Goal: Task Accomplishment & Management: Use online tool/utility

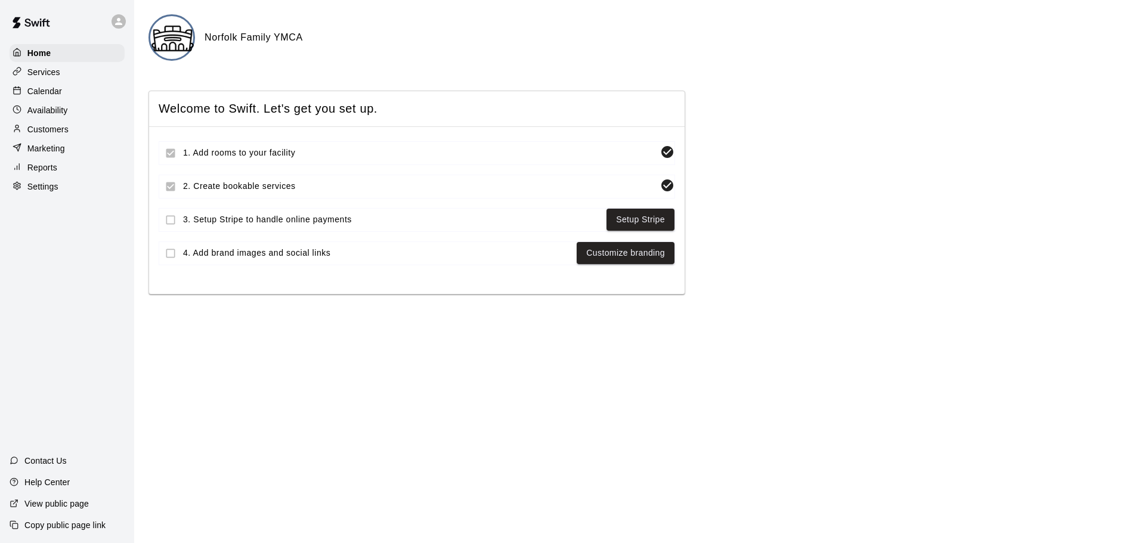
click at [59, 93] on p "Calendar" at bounding box center [44, 91] width 35 height 12
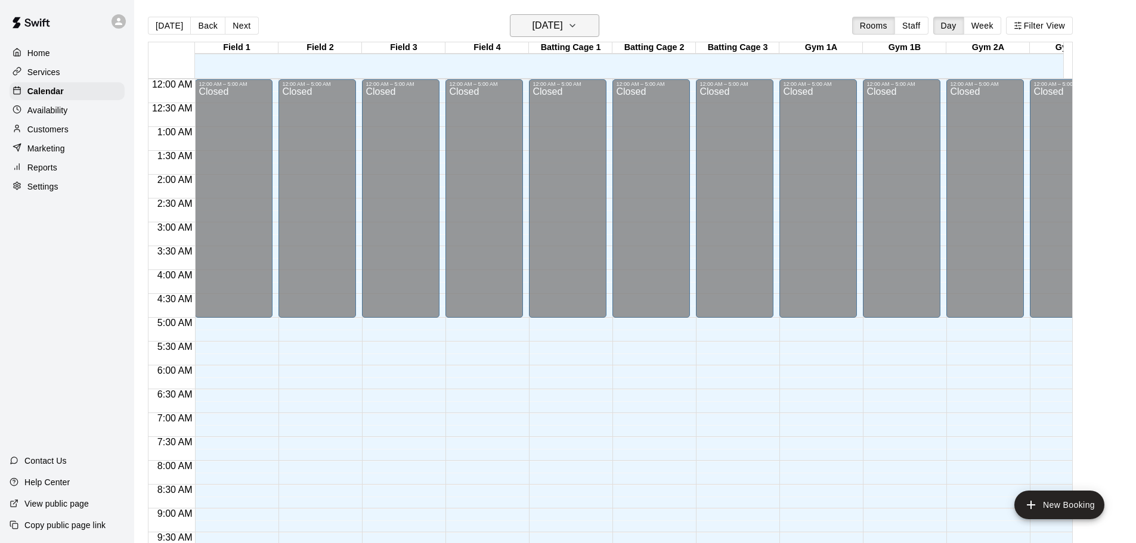
scroll to position [536, 0]
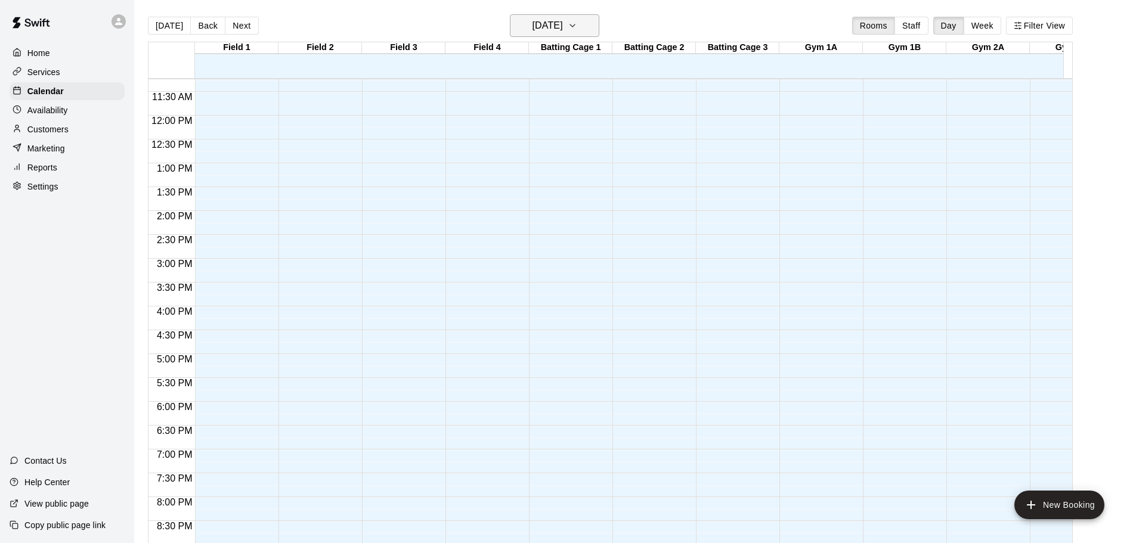
click at [563, 24] on h6 "[DATE]" at bounding box center [548, 25] width 30 height 17
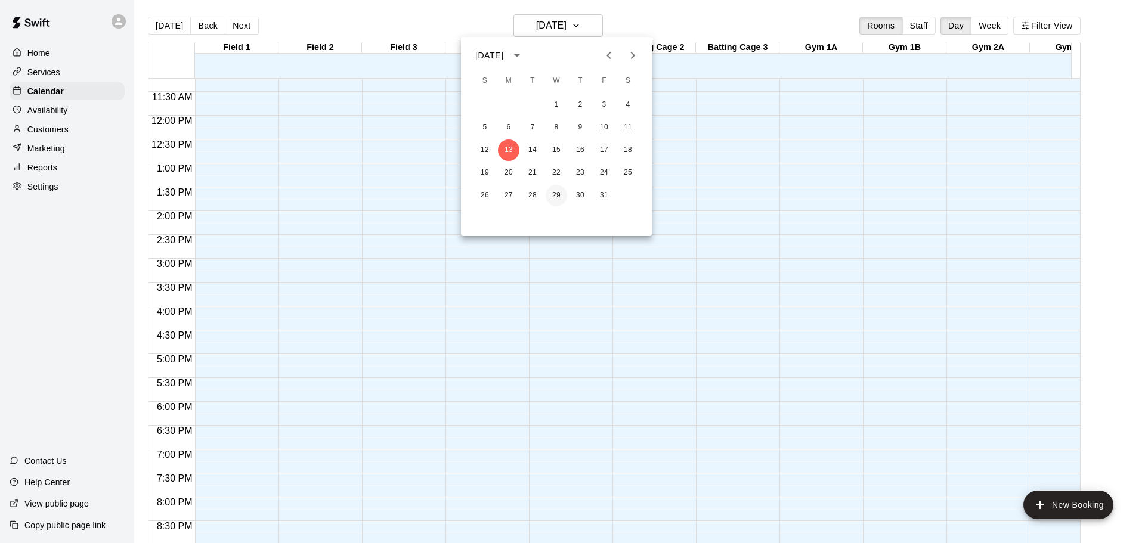
click at [550, 197] on button "29" at bounding box center [556, 195] width 21 height 21
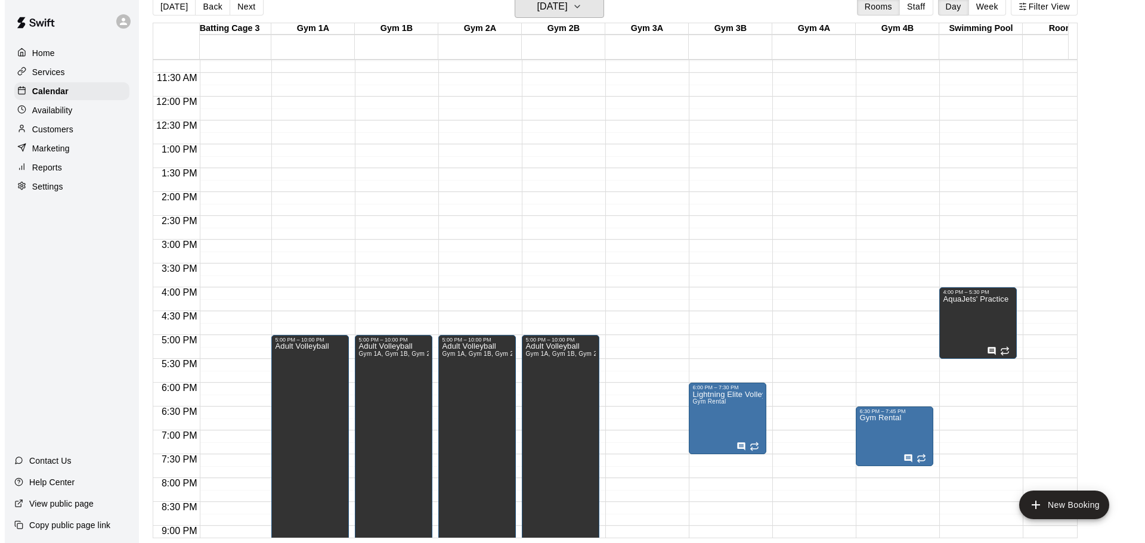
scroll to position [0, 538]
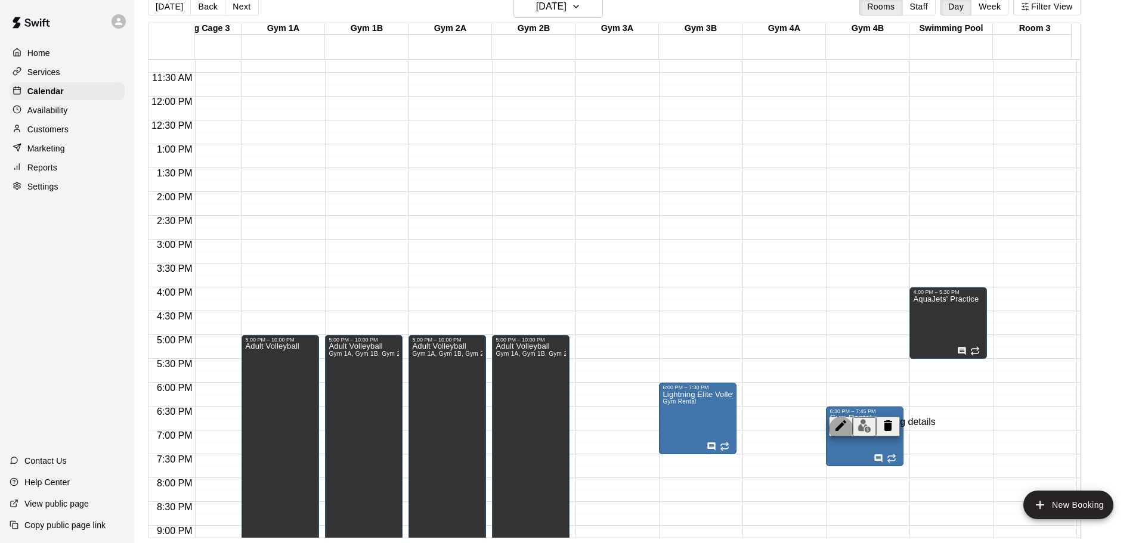
click at [836, 431] on icon "edit" at bounding box center [840, 425] width 11 height 11
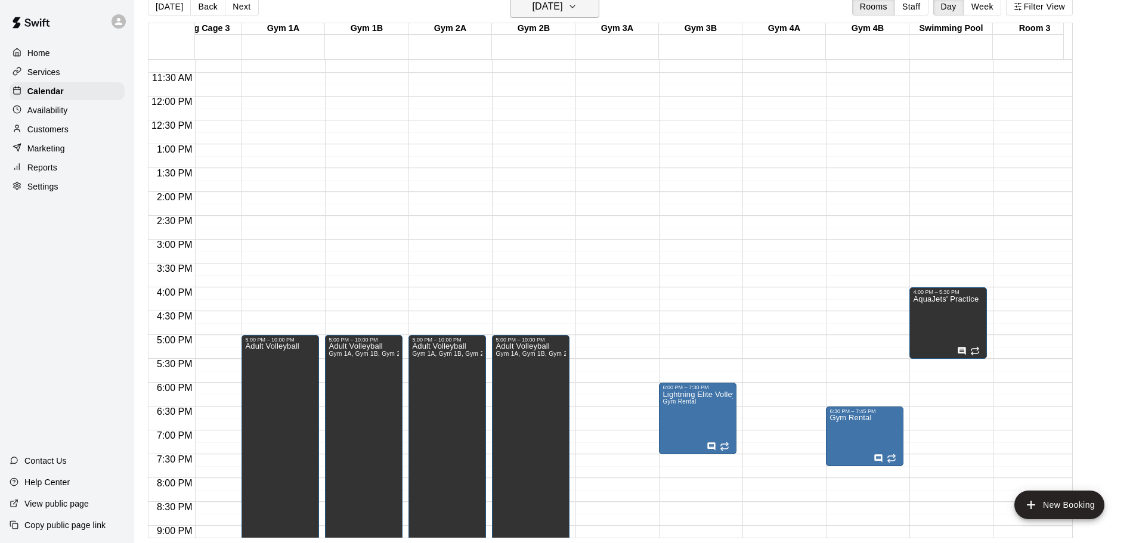
click at [563, 11] on h6 "[DATE]" at bounding box center [548, 6] width 30 height 17
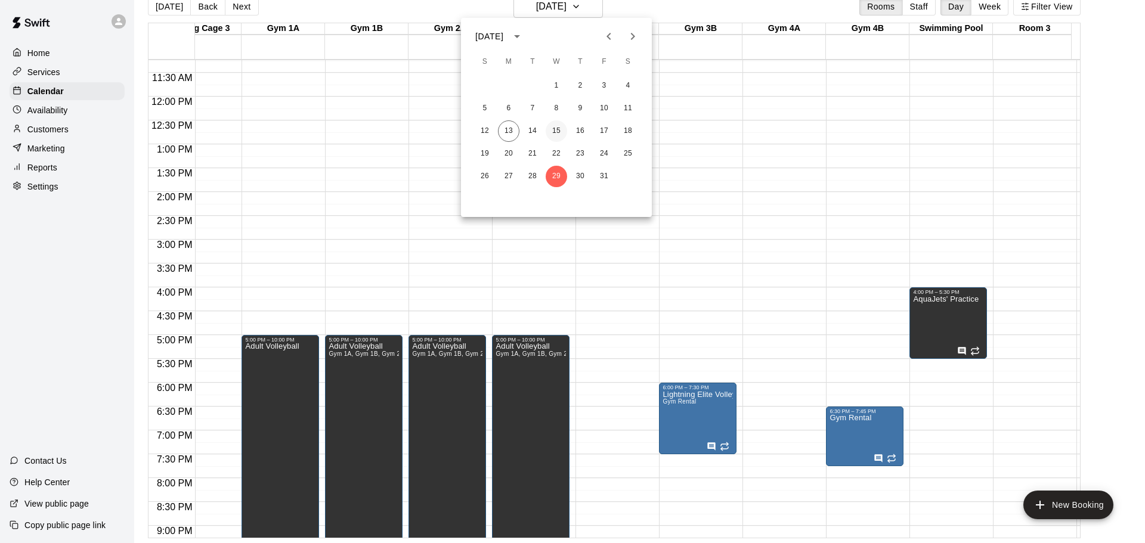
click at [555, 132] on button "15" at bounding box center [556, 130] width 21 height 21
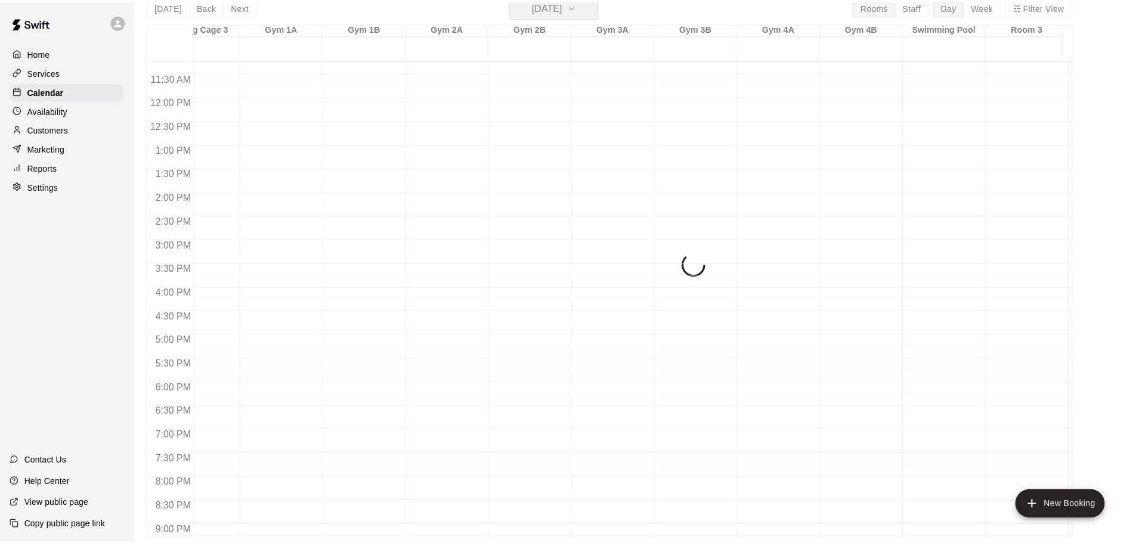
scroll to position [14, 0]
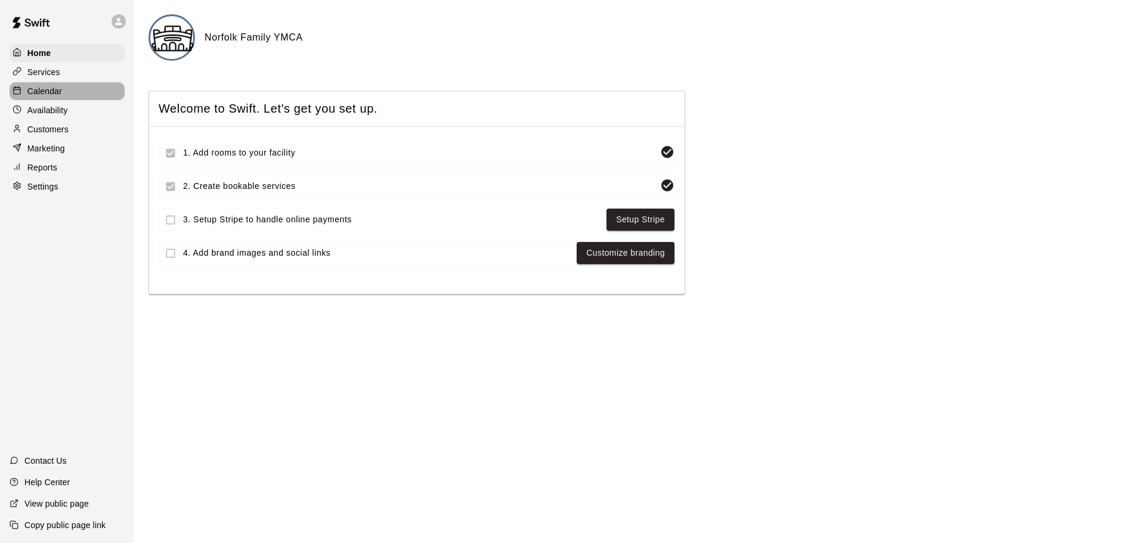
click at [58, 91] on p "Calendar" at bounding box center [44, 91] width 35 height 12
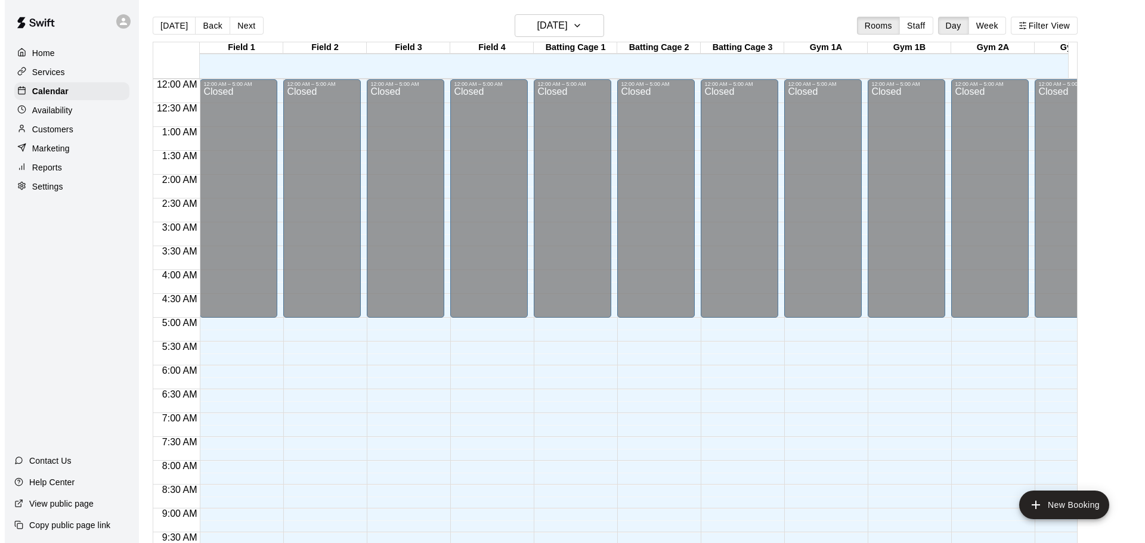
scroll to position [537, 0]
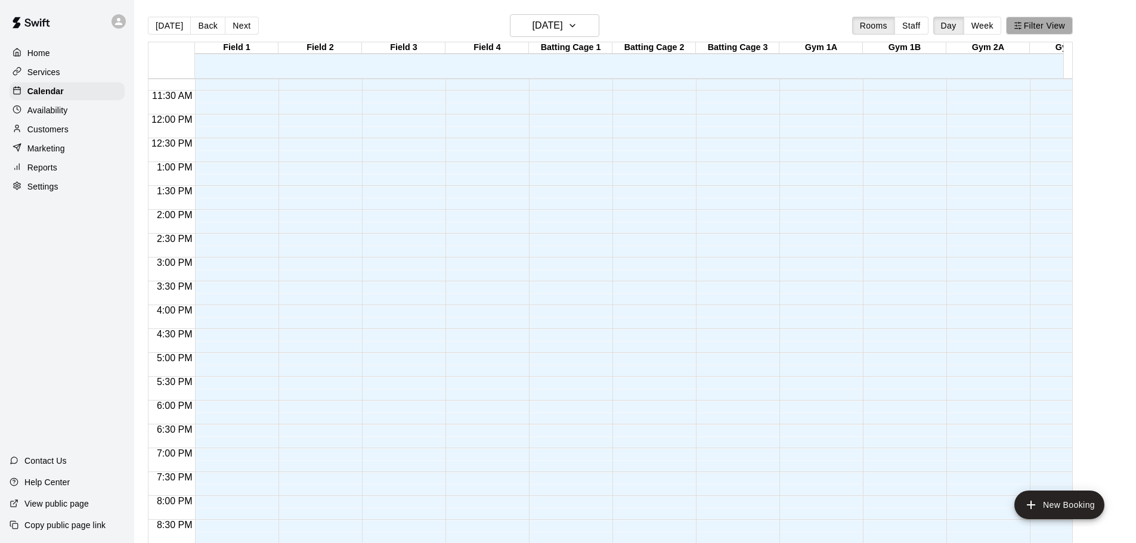
click at [1042, 22] on button "Filter View" at bounding box center [1039, 26] width 67 height 18
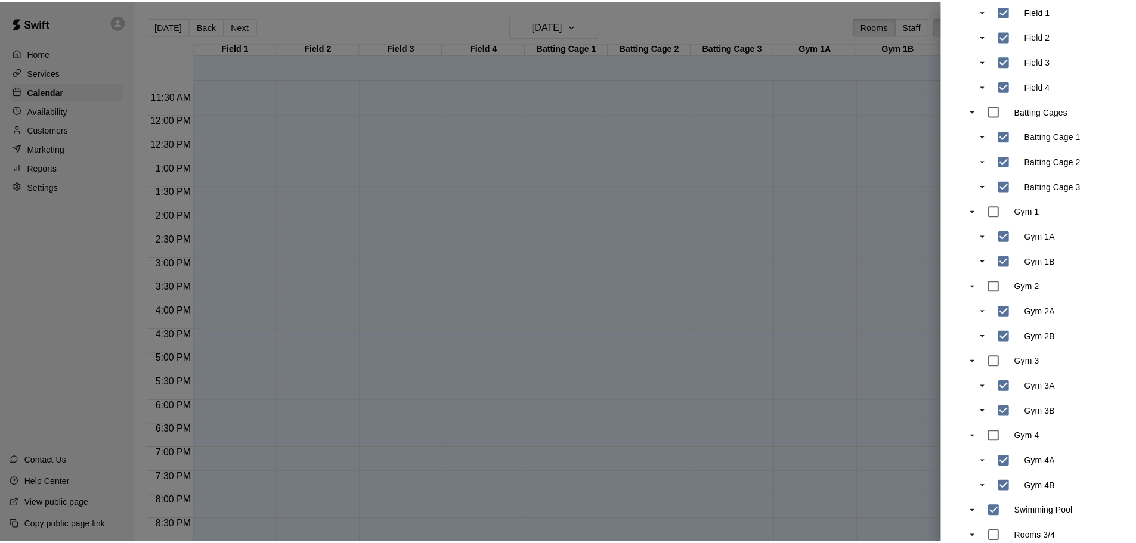
scroll to position [0, 0]
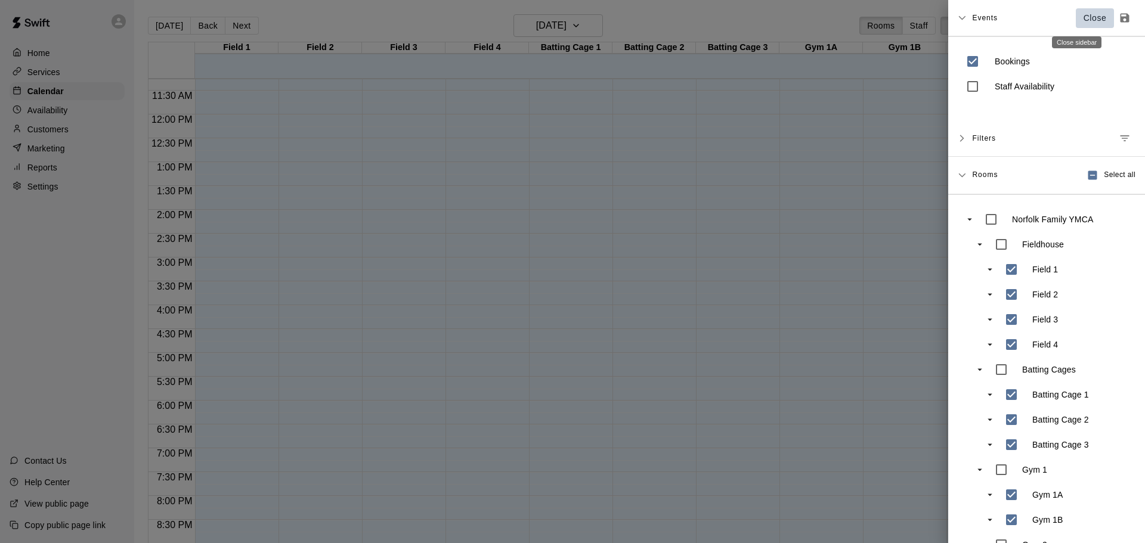
click at [1084, 17] on p "Close" at bounding box center [1095, 18] width 23 height 13
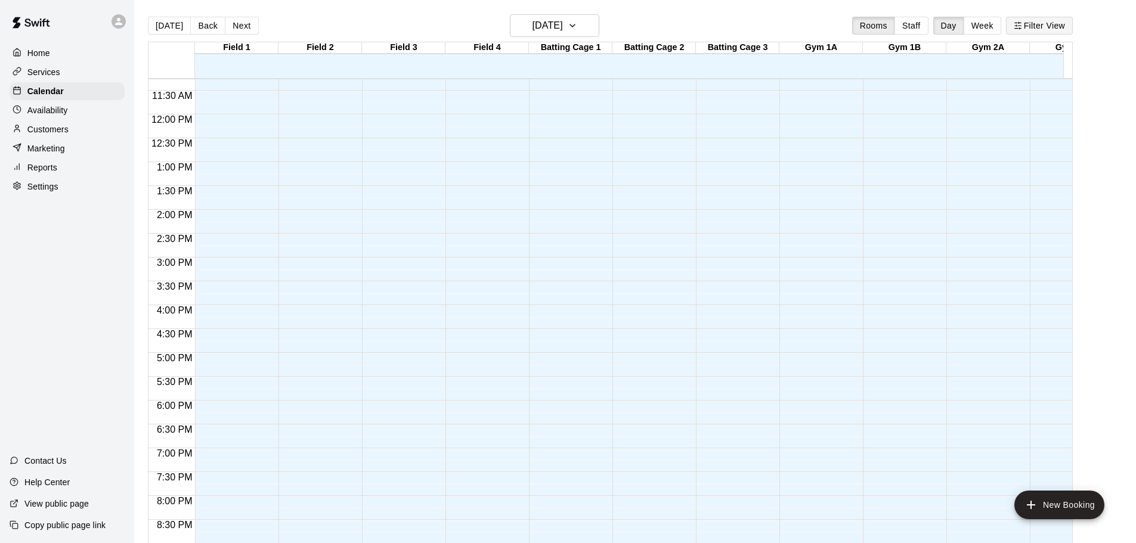
click at [1062, 25] on button "Filter View" at bounding box center [1039, 26] width 67 height 18
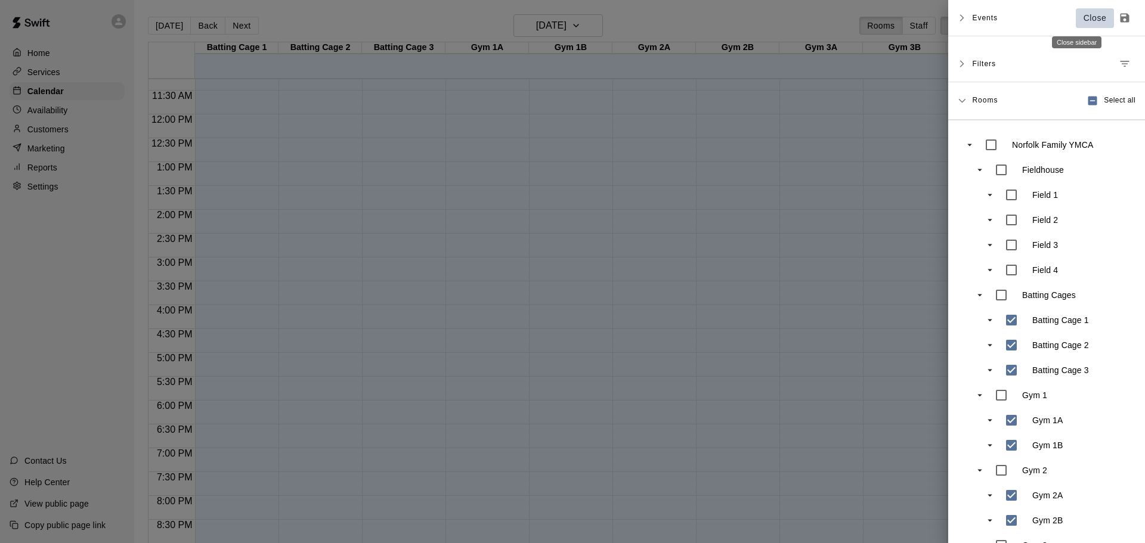
click at [1084, 18] on p "Close" at bounding box center [1095, 18] width 23 height 13
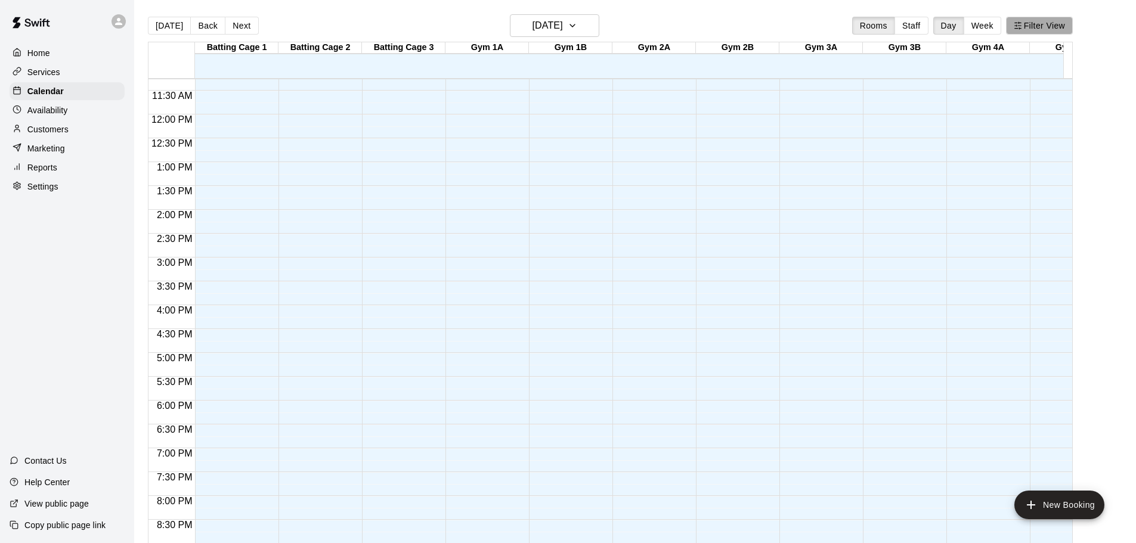
click at [1047, 26] on button "Filter View" at bounding box center [1039, 26] width 67 height 18
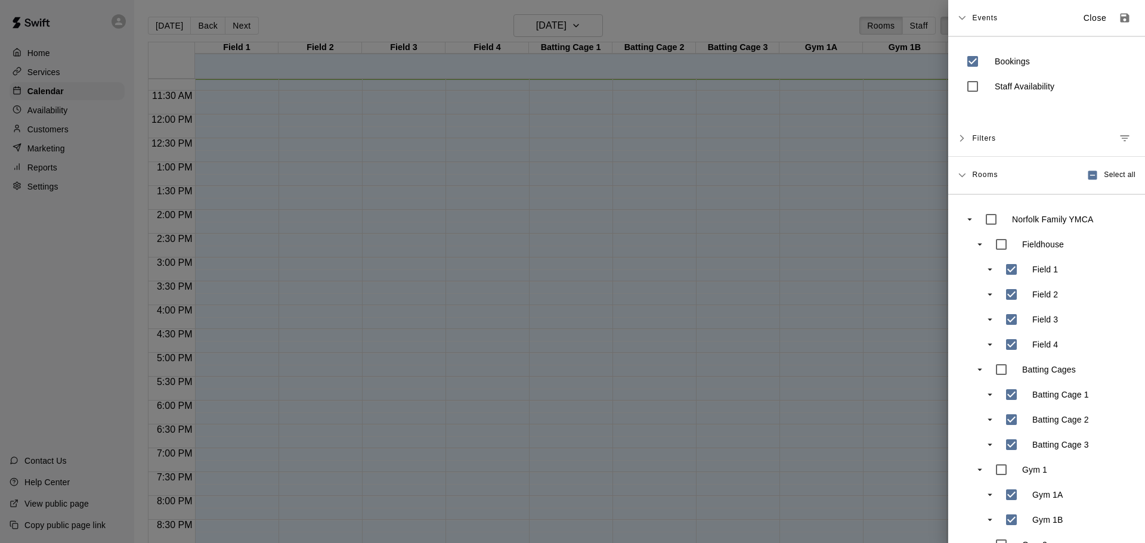
click at [813, 24] on div at bounding box center [572, 271] width 1145 height 543
